Goal: Information Seeking & Learning: Learn about a topic

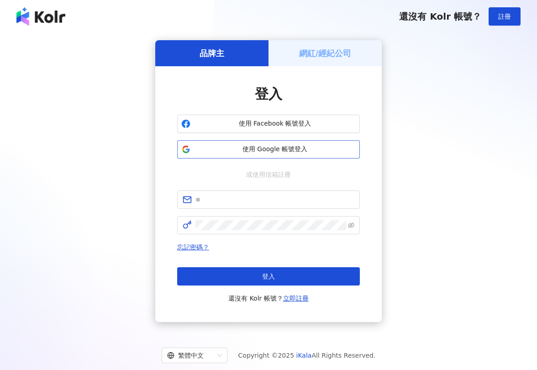
click at [290, 153] on span "使用 Google 帳號登入" at bounding box center [275, 149] width 162 height 9
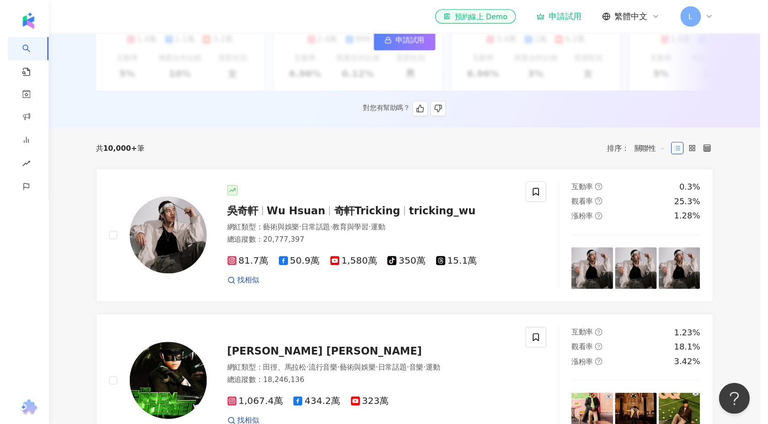
scroll to position [293, 0]
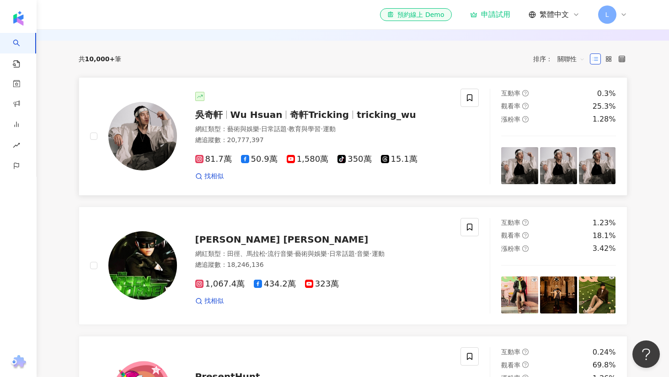
click at [382, 89] on div "吳奇軒 Wu Hsuan 奇軒Tricking tricking_wu 網紅類型 ： 藝術與娛樂 · 日常話題 · 教育與學習 · 運動 總追蹤數 ： 20,…" at bounding box center [275, 137] width 371 height 96
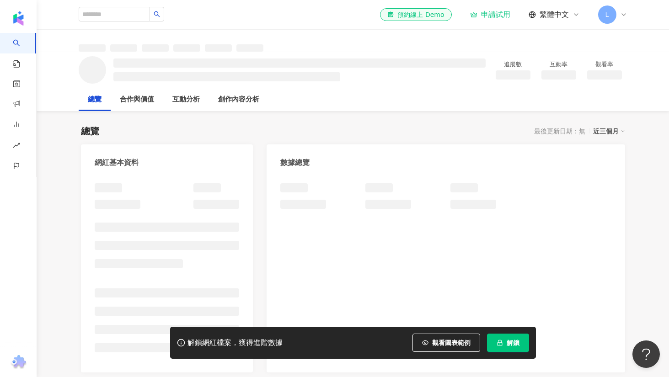
click at [458, 346] on span "觀看圖表範例" at bounding box center [451, 342] width 38 height 7
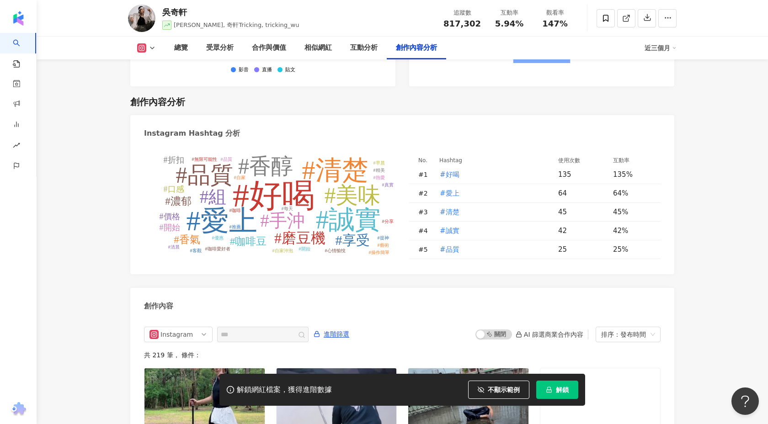
scroll to position [2782, 0]
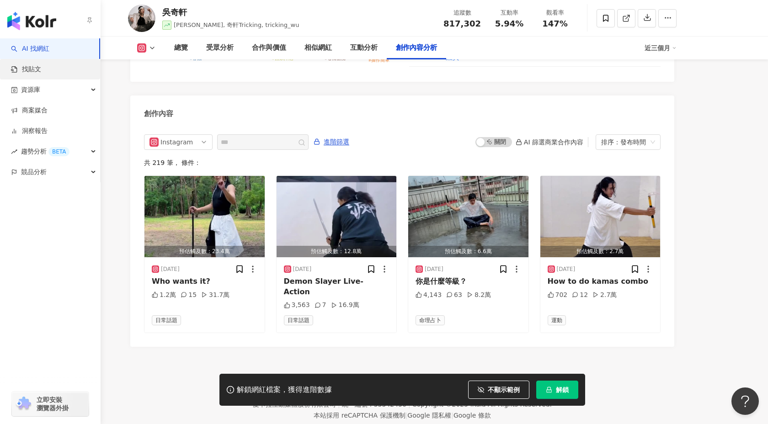
click at [17, 65] on link "找貼文" at bounding box center [26, 69] width 30 height 9
